Goal: Task Accomplishment & Management: Use online tool/utility

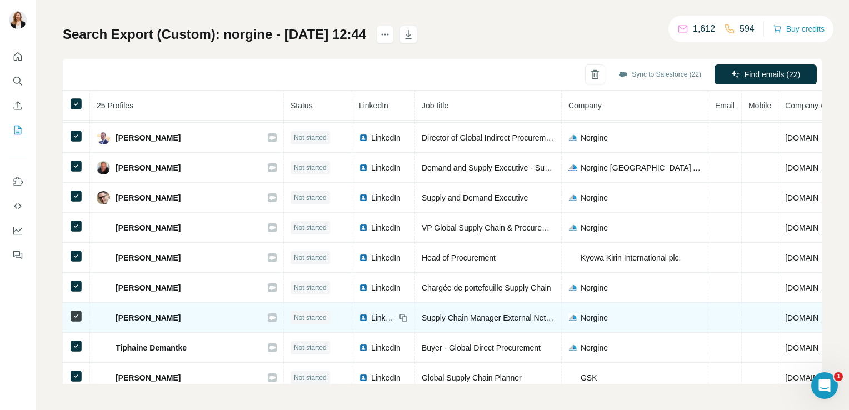
scroll to position [487, 0]
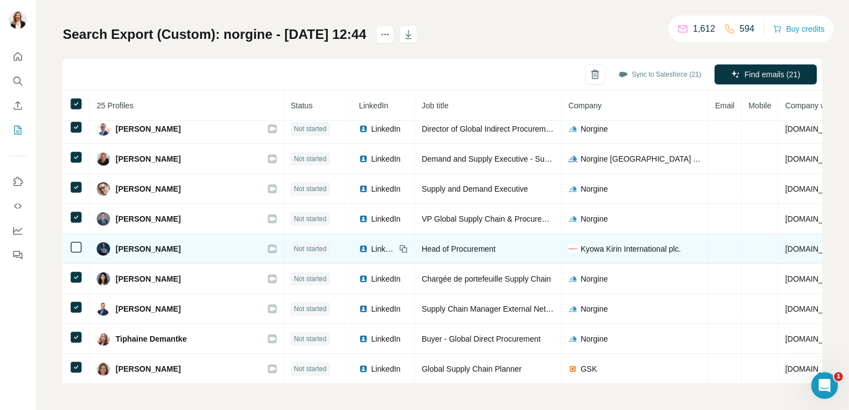
click at [68, 242] on td at bounding box center [76, 249] width 27 height 30
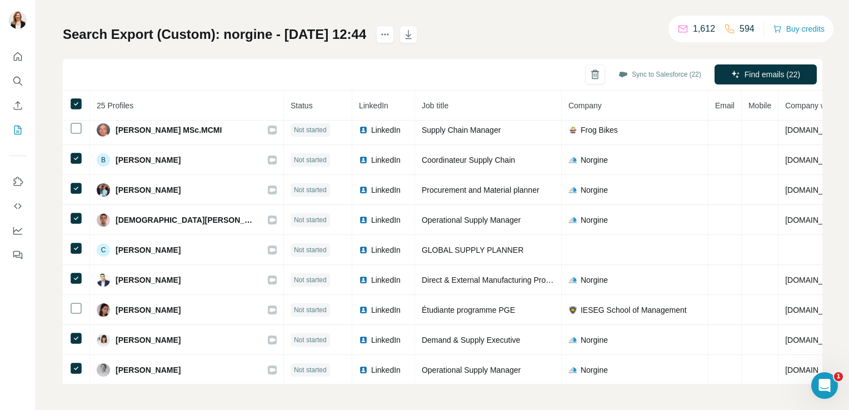
scroll to position [98, 0]
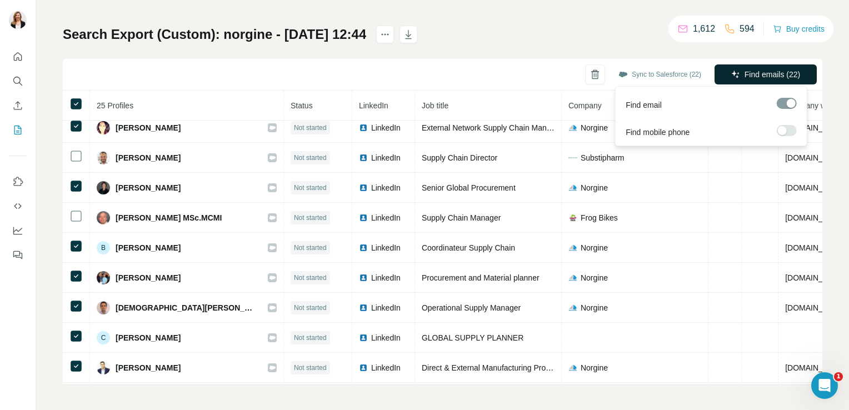
click at [744, 69] on span "Find emails (22)" at bounding box center [772, 74] width 56 height 11
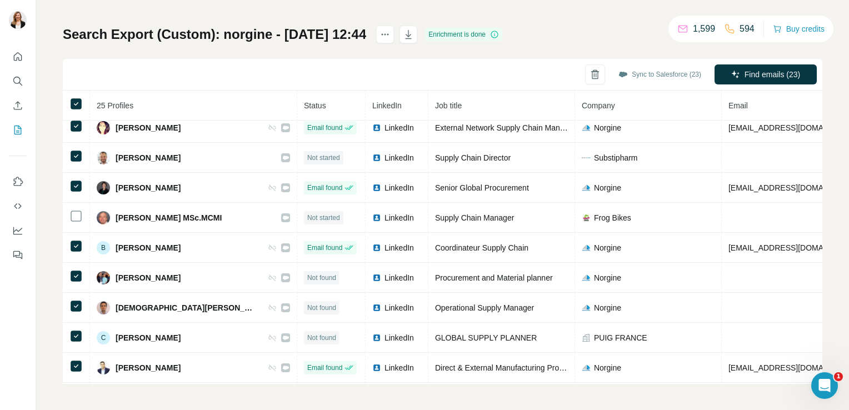
click at [602, 13] on div "My lists / Search Export (Custom): norgine - [DATE] 12:44 1,599 594 Buy credits…" at bounding box center [442, 177] width 759 height 413
click at [479, 103] on th "Job title" at bounding box center [501, 106] width 147 height 30
drag, startPoint x: 489, startPoint y: 74, endPoint x: 487, endPoint y: 89, distance: 15.7
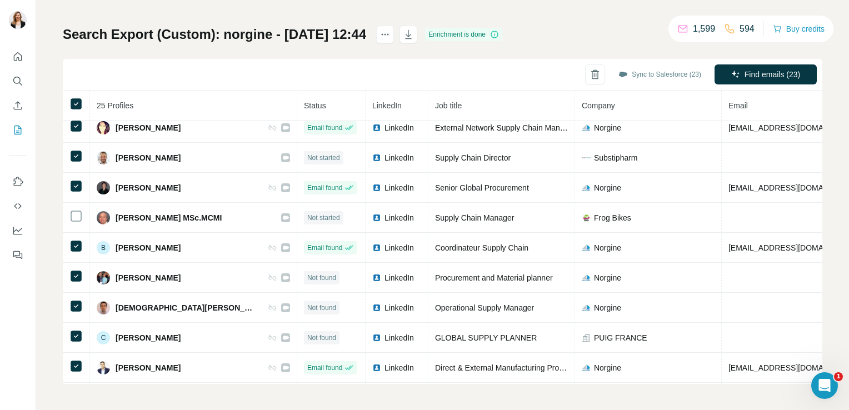
click at [487, 81] on div "Sync to Salesforce (23) Find emails (23)" at bounding box center [442, 75] width 759 height 32
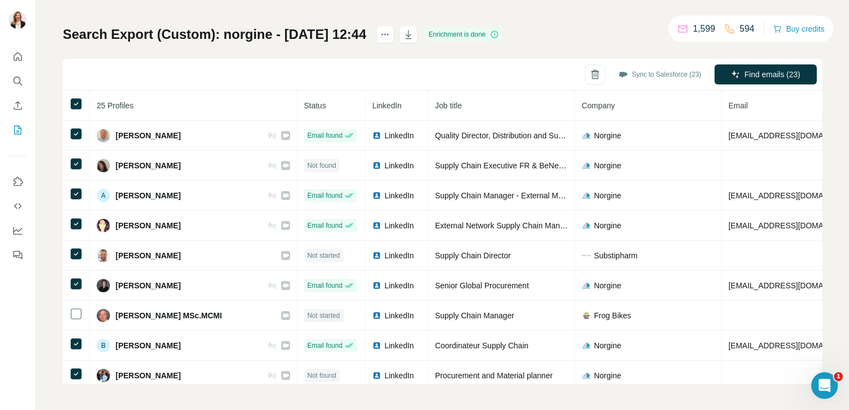
scroll to position [0, 0]
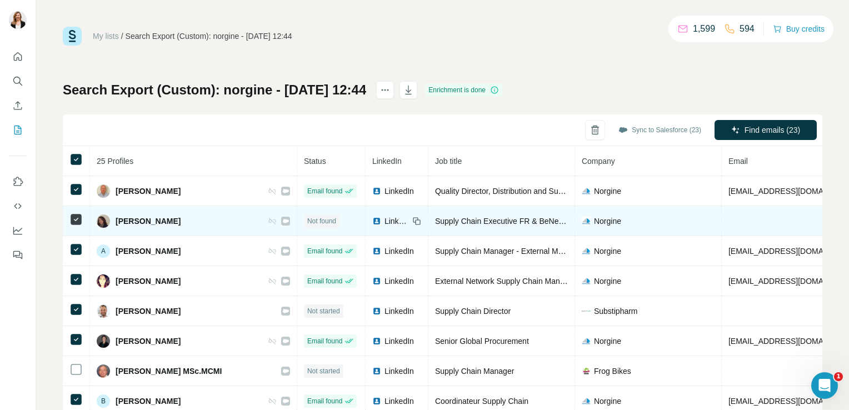
click at [722, 214] on td at bounding box center [795, 221] width 146 height 30
click at [67, 221] on td at bounding box center [76, 221] width 27 height 30
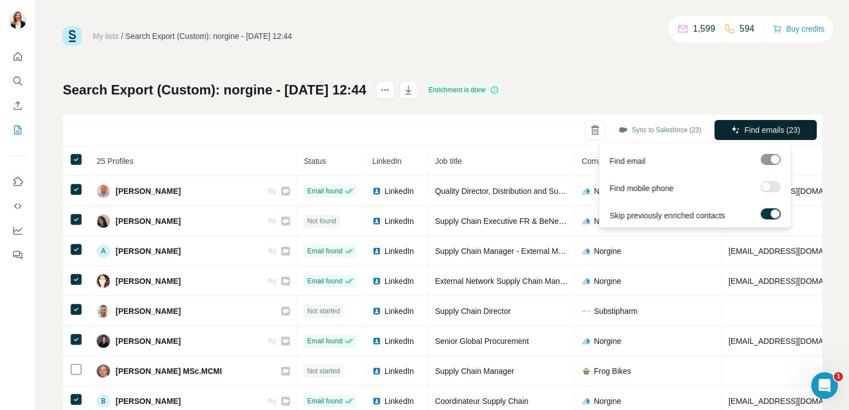
click at [744, 130] on span "Find emails (23)" at bounding box center [772, 129] width 56 height 11
click at [753, 121] on button "Find emails (23)" at bounding box center [765, 130] width 102 height 20
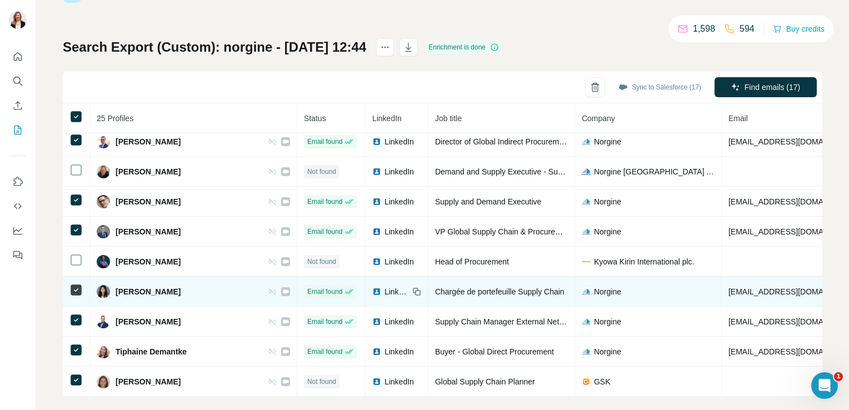
scroll to position [56, 0]
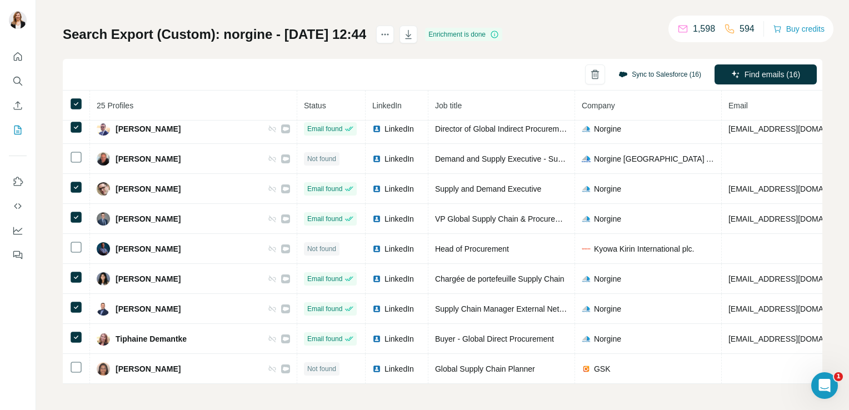
click at [656, 79] on button "Sync to Salesforce (16)" at bounding box center [660, 74] width 98 height 17
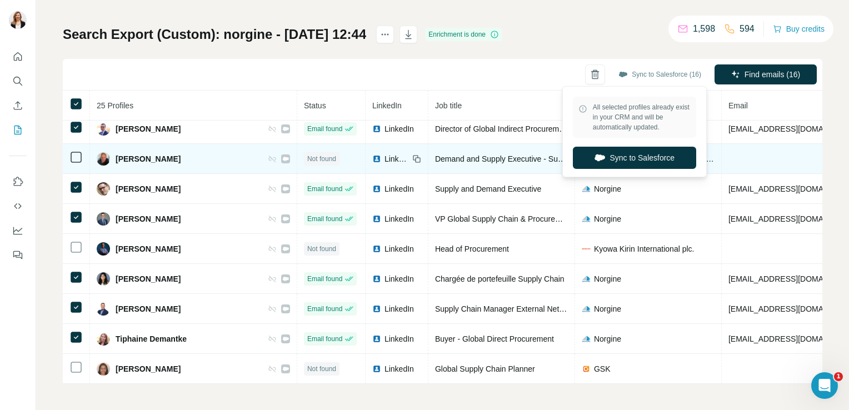
drag, startPoint x: 647, startPoint y: 152, endPoint x: 641, endPoint y: 166, distance: 14.4
click at [647, 154] on button "Sync to Salesforce" at bounding box center [634, 158] width 123 height 22
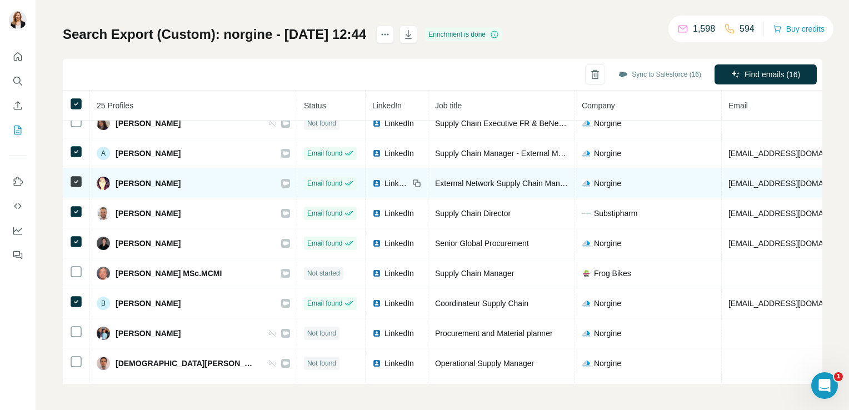
scroll to position [0, 0]
